Goal: Transaction & Acquisition: Purchase product/service

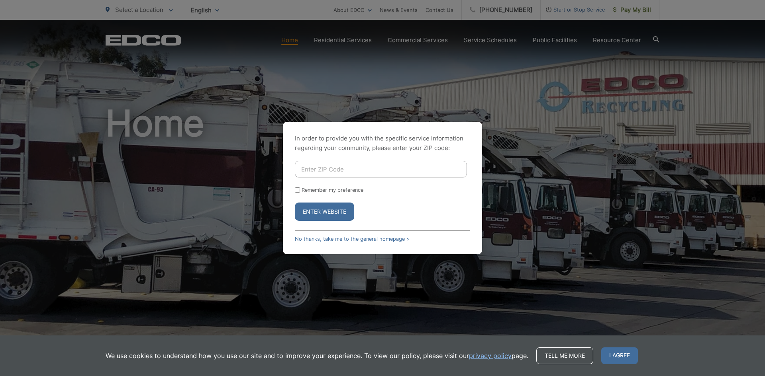
click at [335, 172] on input "Enter ZIP Code" at bounding box center [381, 169] width 172 height 17
type input "92083"
click at [329, 211] on button "Enter Website" at bounding box center [324, 212] width 59 height 18
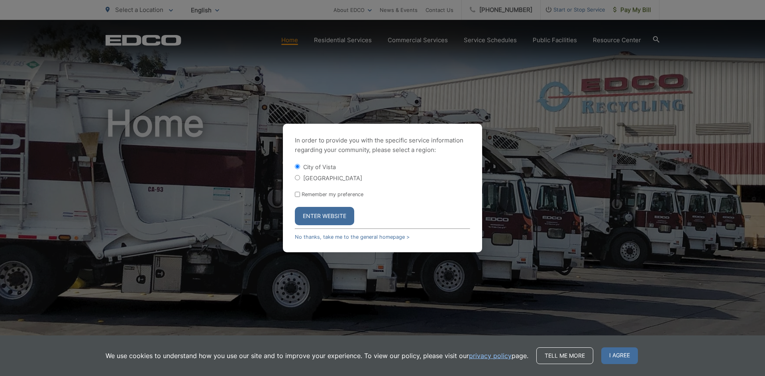
click at [305, 217] on button "Enter Website" at bounding box center [324, 216] width 59 height 18
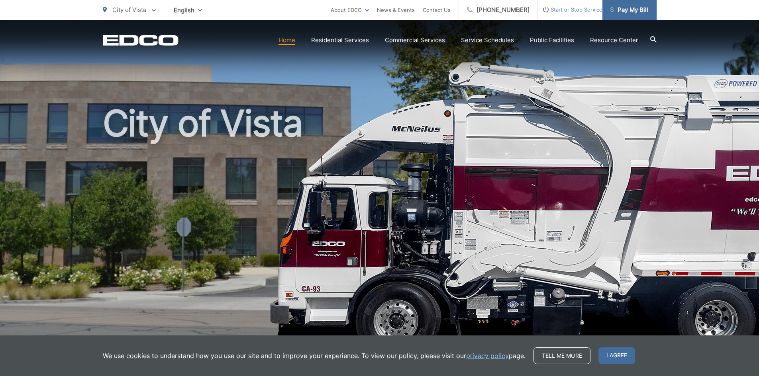
click at [629, 8] on span "Pay My Bill" at bounding box center [629, 10] width 38 height 10
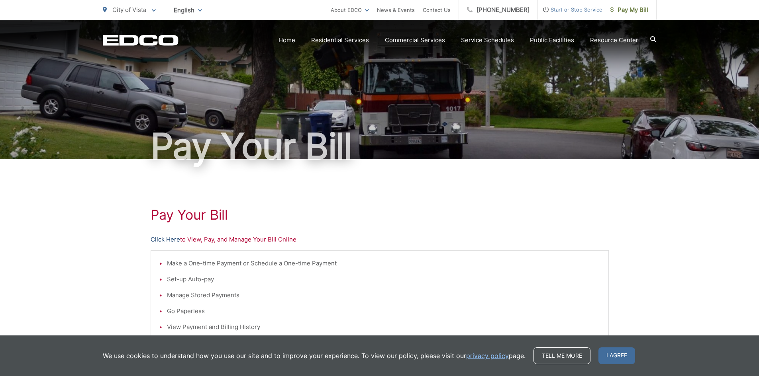
click at [159, 242] on link "Click Here" at bounding box center [165, 240] width 29 height 10
